Goal: Transaction & Acquisition: Purchase product/service

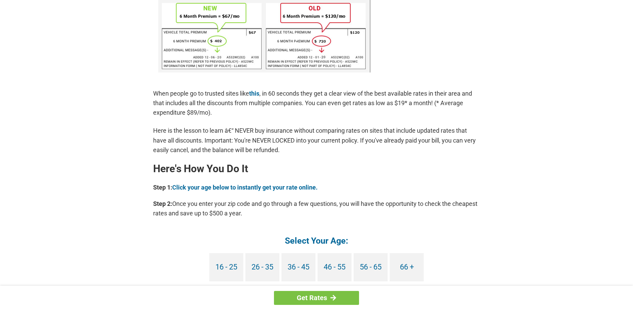
scroll to position [476, 0]
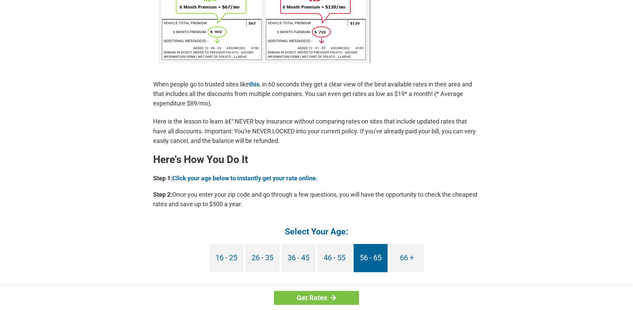
click at [377, 262] on link "56 - 65" at bounding box center [370, 258] width 34 height 28
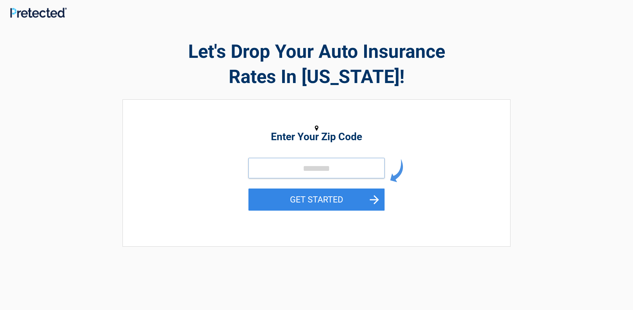
click at [276, 169] on input "tel" at bounding box center [316, 168] width 136 height 20
click at [312, 172] on input "tel" at bounding box center [316, 168] width 136 height 20
type input "*****"
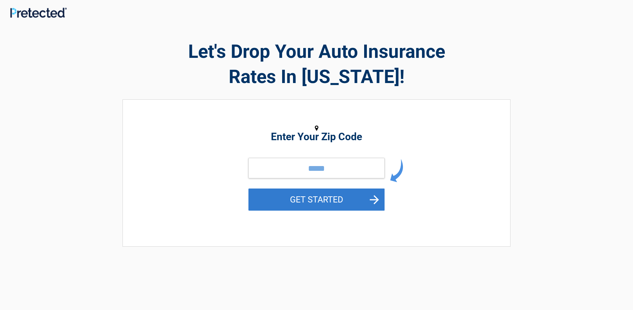
click at [375, 202] on button "GET STARTED" at bounding box center [316, 199] width 136 height 22
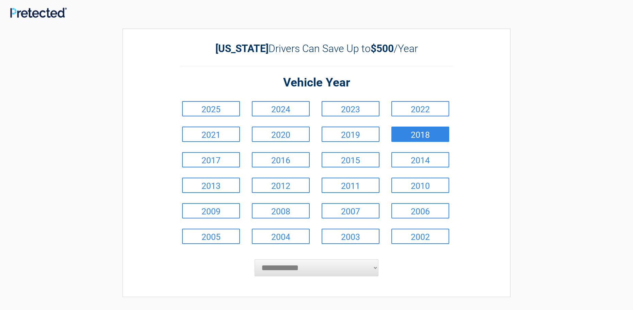
click at [417, 136] on link "2018" at bounding box center [420, 134] width 58 height 15
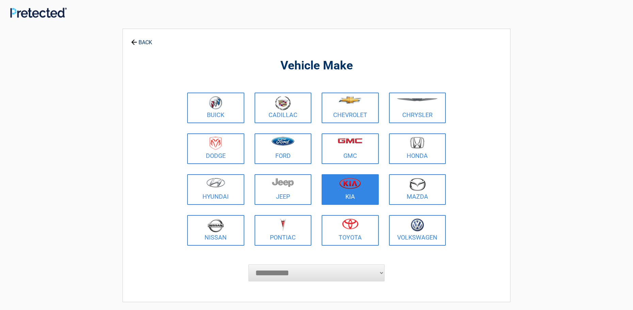
click at [348, 197] on link "Kia" at bounding box center [349, 189] width 57 height 31
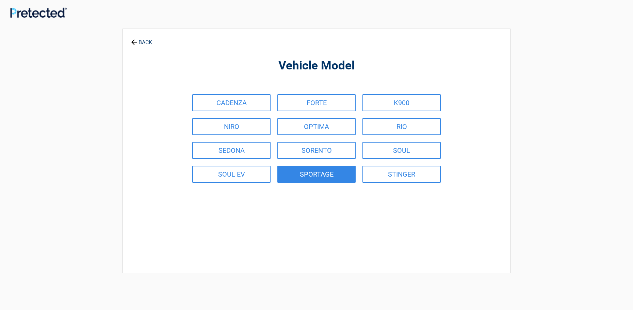
click at [321, 174] on link "SPORTAGE" at bounding box center [316, 174] width 78 height 17
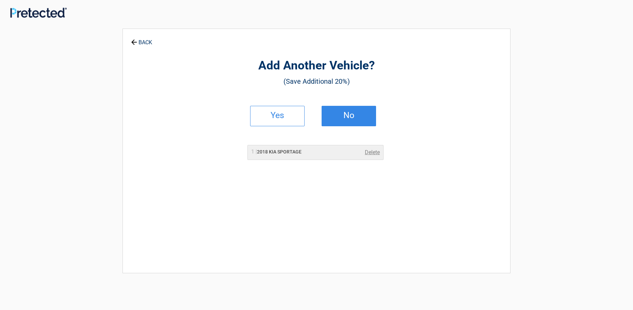
drag, startPoint x: 349, startPoint y: 122, endPoint x: 336, endPoint y: 118, distance: 13.3
click at [349, 122] on link "No" at bounding box center [348, 116] width 54 height 20
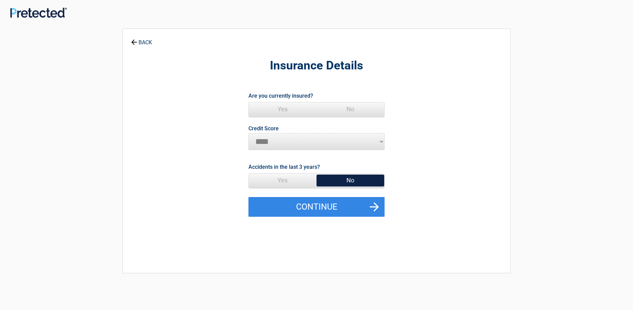
click at [284, 107] on span "Yes" at bounding box center [283, 109] width 68 height 14
